Goal: Information Seeking & Learning: Find specific fact

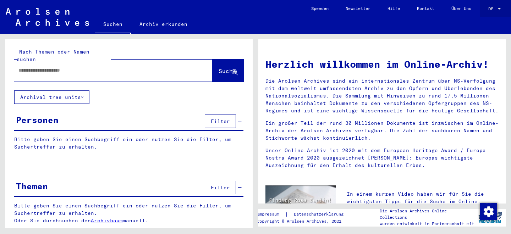
click at [495, 10] on span "DE" at bounding box center [492, 8] width 8 height 5
click at [485, 13] on span "English" at bounding box center [481, 12] width 17 height 5
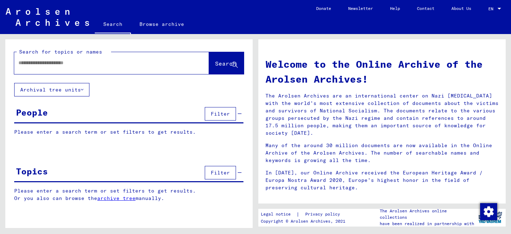
click at [161, 67] on div at bounding box center [101, 63] width 174 height 16
click at [82, 67] on div at bounding box center [101, 63] width 174 height 16
click at [61, 59] on div at bounding box center [101, 63] width 174 height 16
click at [61, 63] on input "text" at bounding box center [102, 62] width 169 height 7
type input "*"
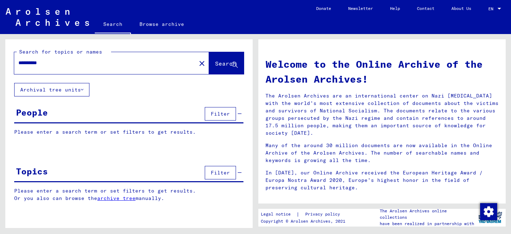
type input "**********"
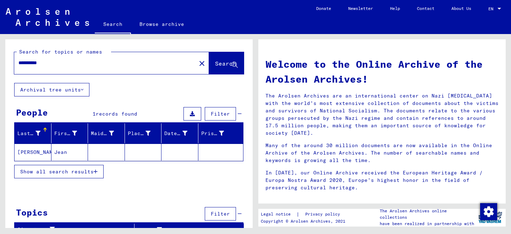
click at [58, 152] on mat-cell "Jean" at bounding box center [69, 152] width 37 height 17
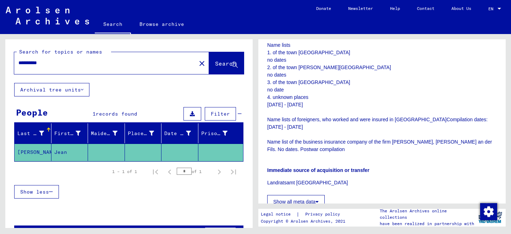
scroll to position [850, 0]
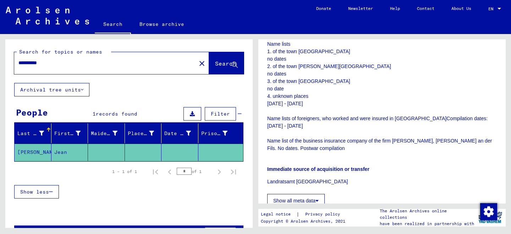
drag, startPoint x: 299, startPoint y: 141, endPoint x: 331, endPoint y: 146, distance: 31.6
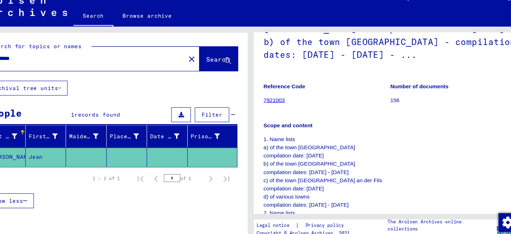
scroll to position [87, 0]
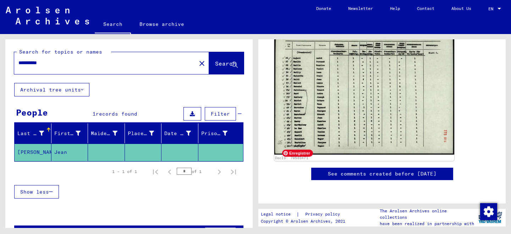
scroll to position [1127, 0]
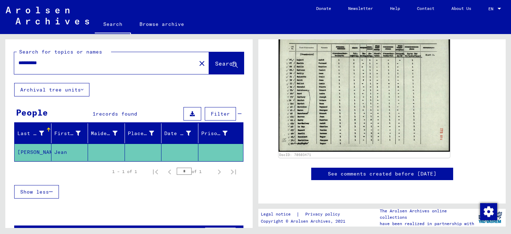
click at [384, 170] on link "See comments created before [DATE]" at bounding box center [382, 173] width 109 height 7
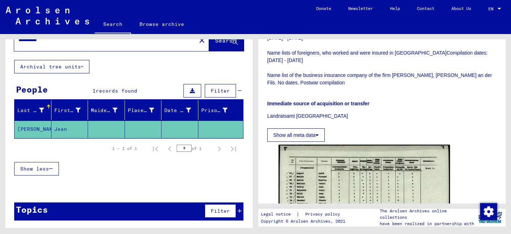
scroll to position [0, 0]
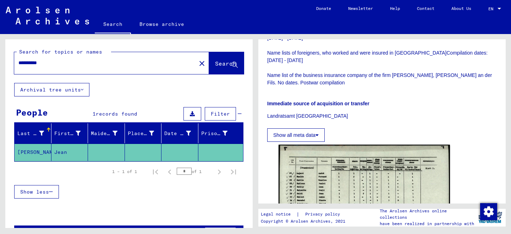
click at [73, 62] on input "**********" at bounding box center [105, 62] width 174 height 7
